Goal: Transaction & Acquisition: Purchase product/service

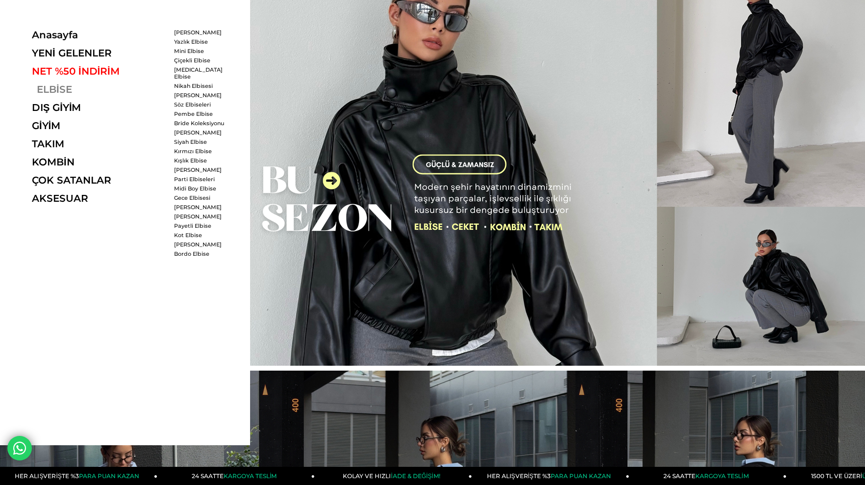
scroll to position [39, 0]
click at [56, 88] on link "ELBİSE" at bounding box center [99, 90] width 135 height 12
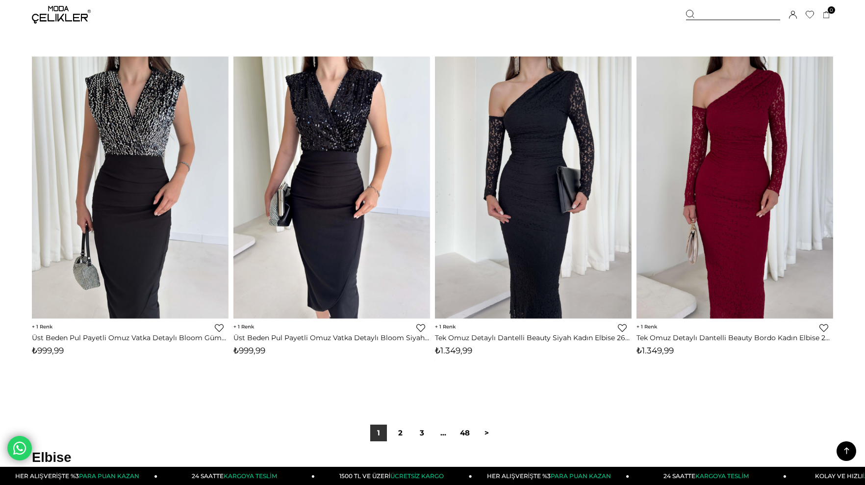
scroll to position [6592, 0]
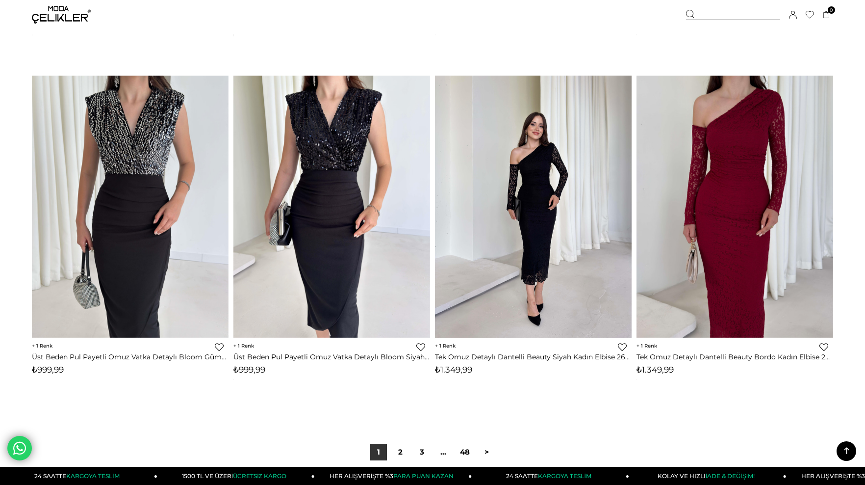
click at [551, 239] on img at bounding box center [533, 207] width 197 height 262
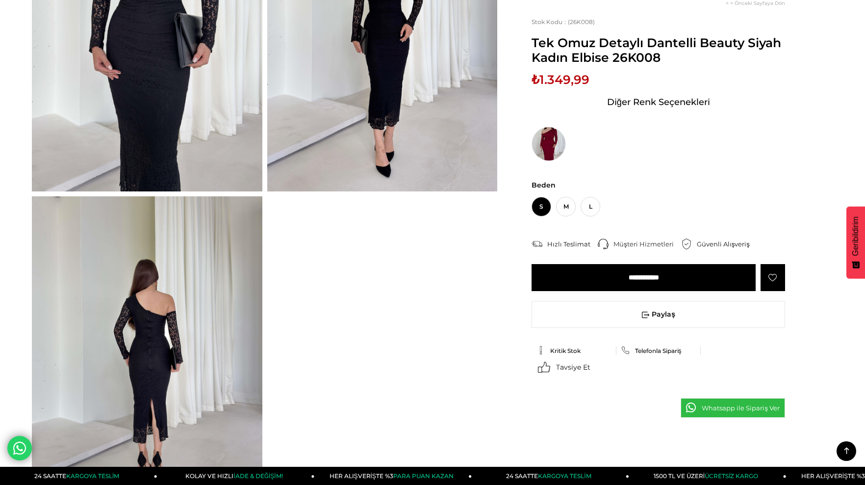
scroll to position [119, 0]
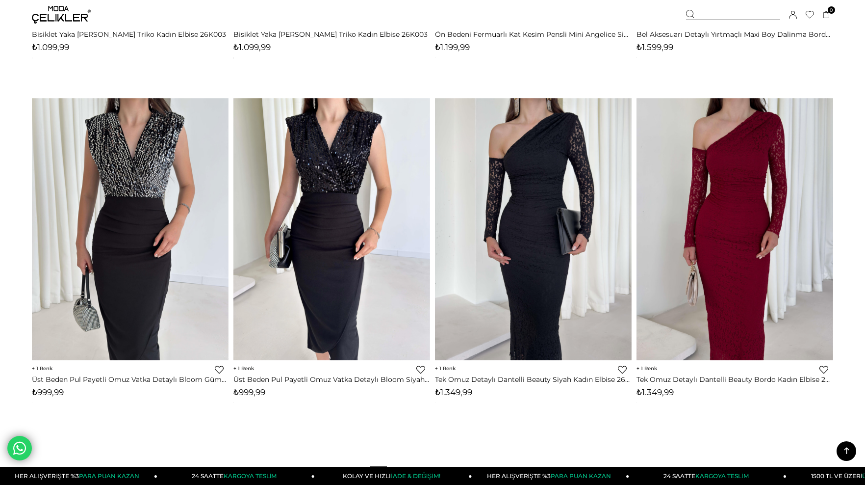
scroll to position [6810, 0]
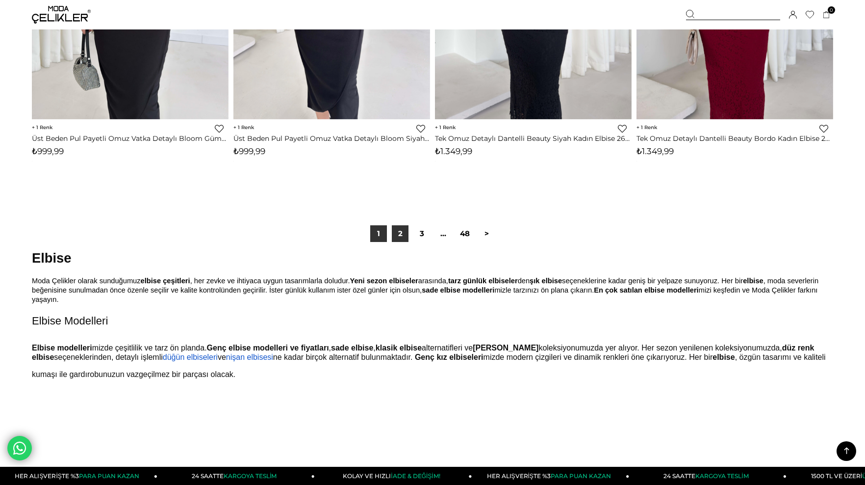
click at [398, 232] on link "2" at bounding box center [400, 233] width 17 height 17
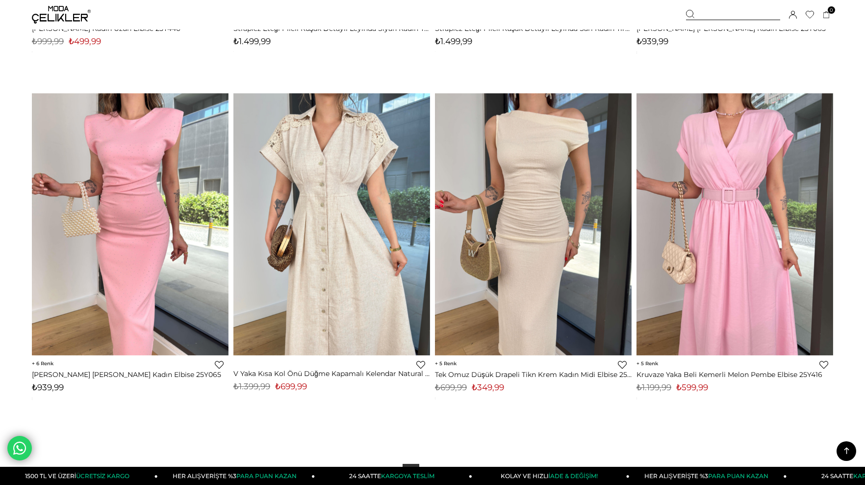
scroll to position [6867, 0]
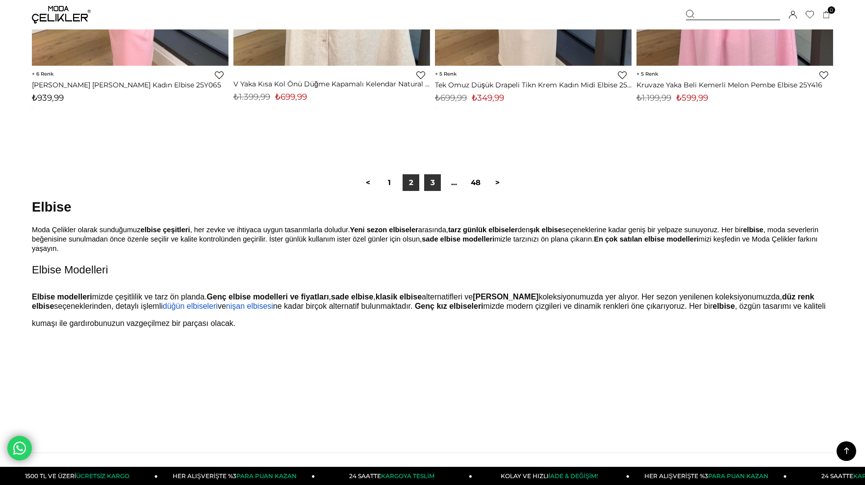
click at [439, 181] on link "3" at bounding box center [432, 182] width 17 height 17
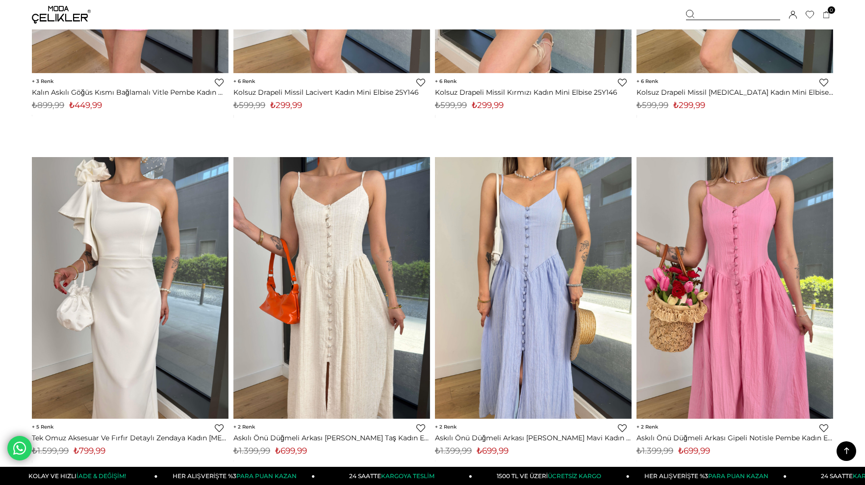
scroll to position [4599, 0]
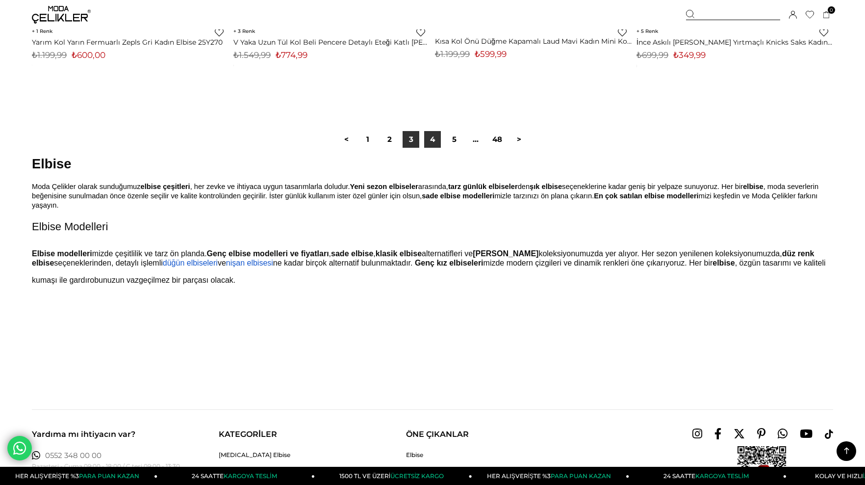
click at [432, 135] on link "4" at bounding box center [432, 139] width 17 height 17
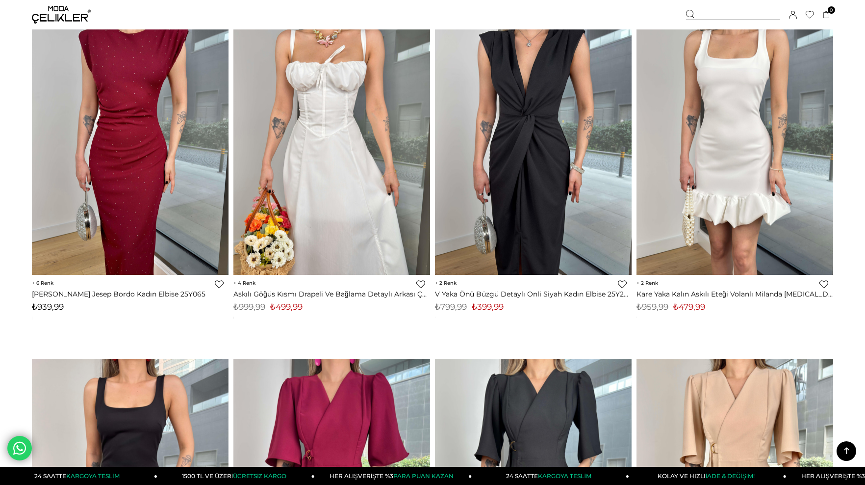
scroll to position [63, 0]
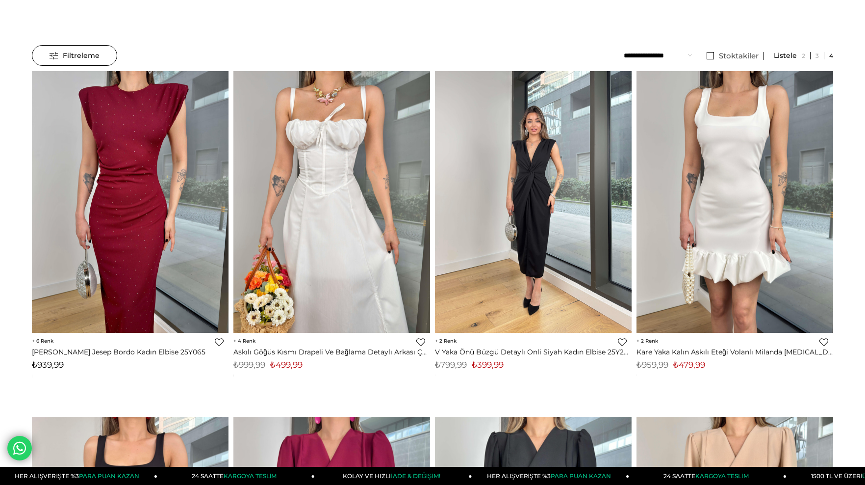
click at [513, 180] on img at bounding box center [533, 202] width 197 height 262
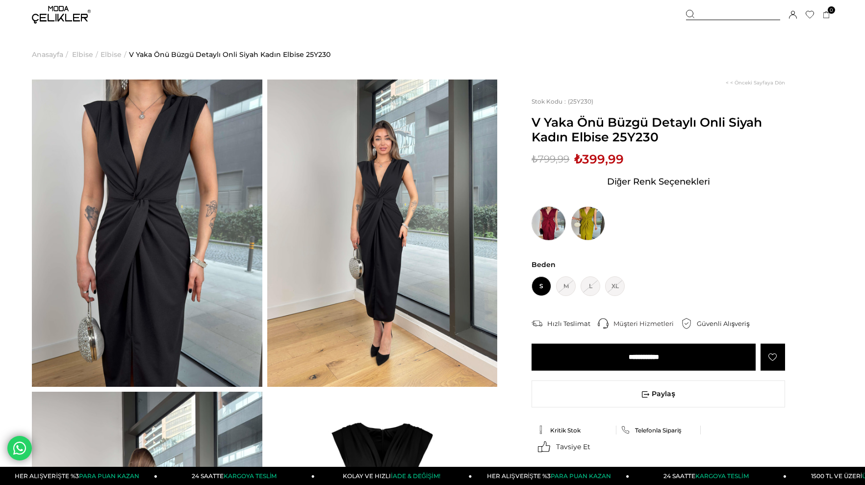
click at [543, 224] on img at bounding box center [549, 223] width 34 height 34
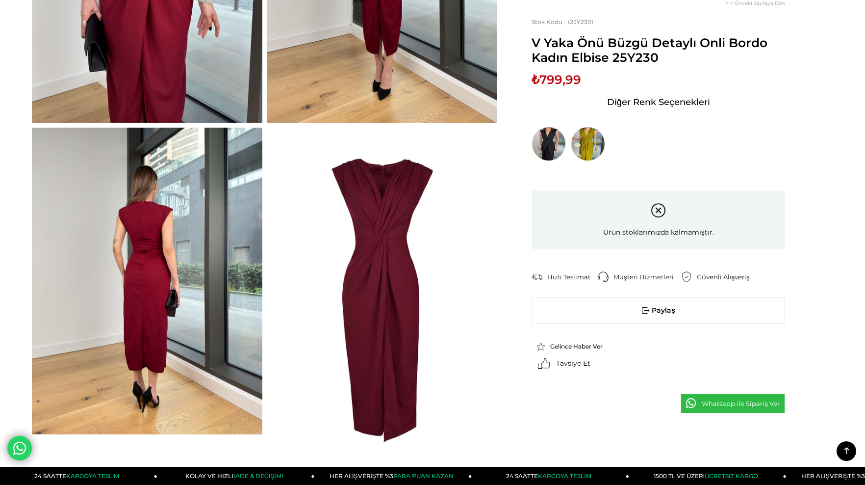
scroll to position [251, 0]
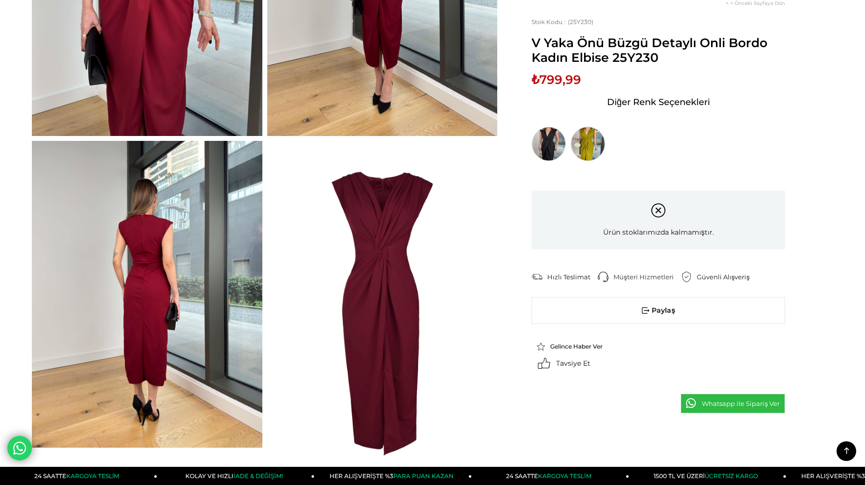
click at [601, 144] on img at bounding box center [588, 144] width 34 height 34
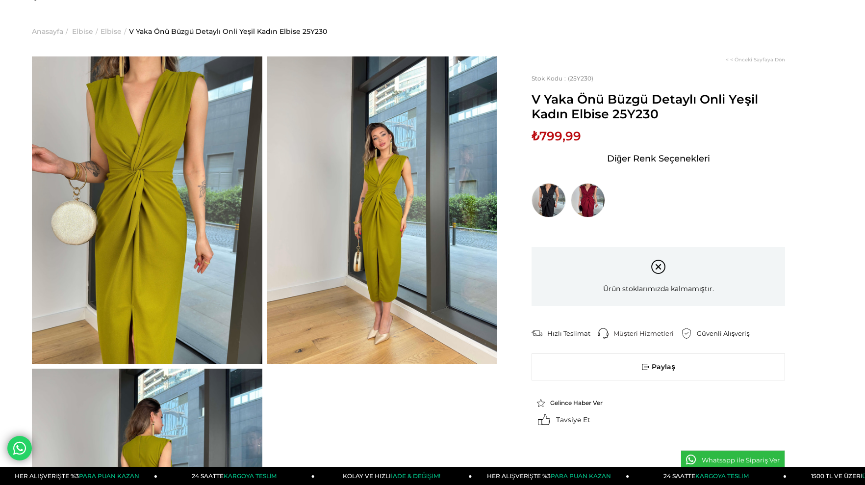
scroll to position [24, 0]
